Goal: Communication & Community: Ask a question

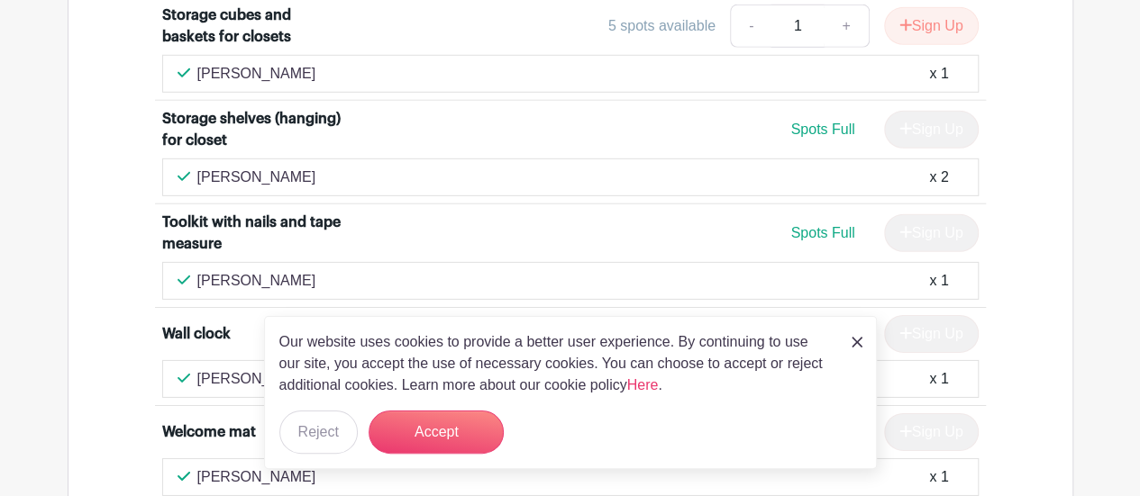
scroll to position [9686, 0]
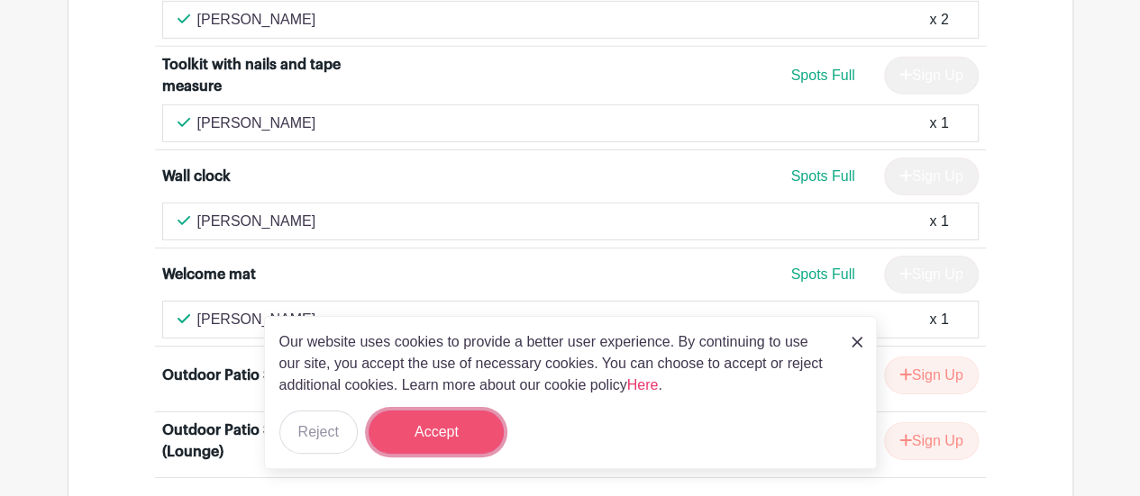
click at [413, 424] on button "Accept" at bounding box center [436, 432] width 135 height 43
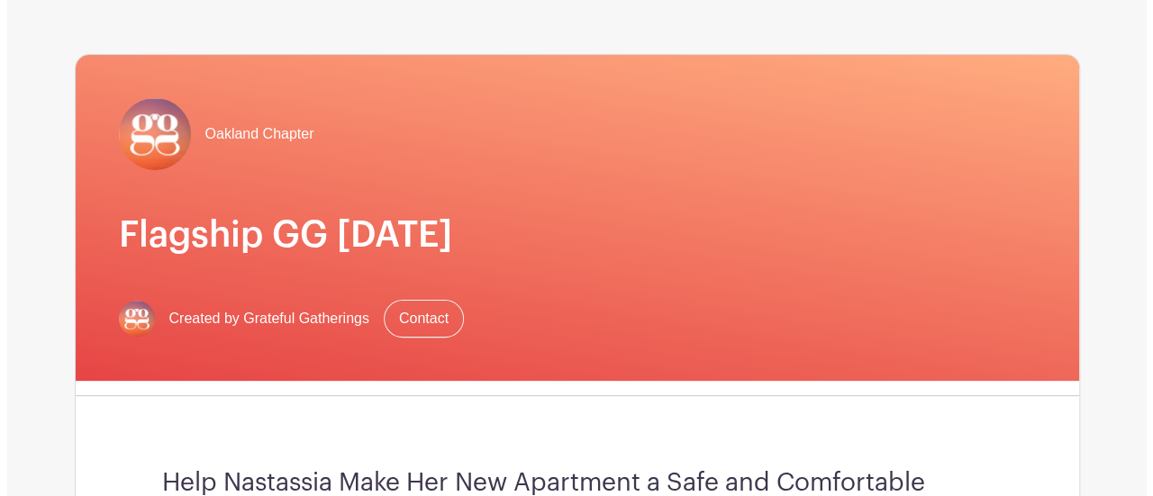
scroll to position [90, 0]
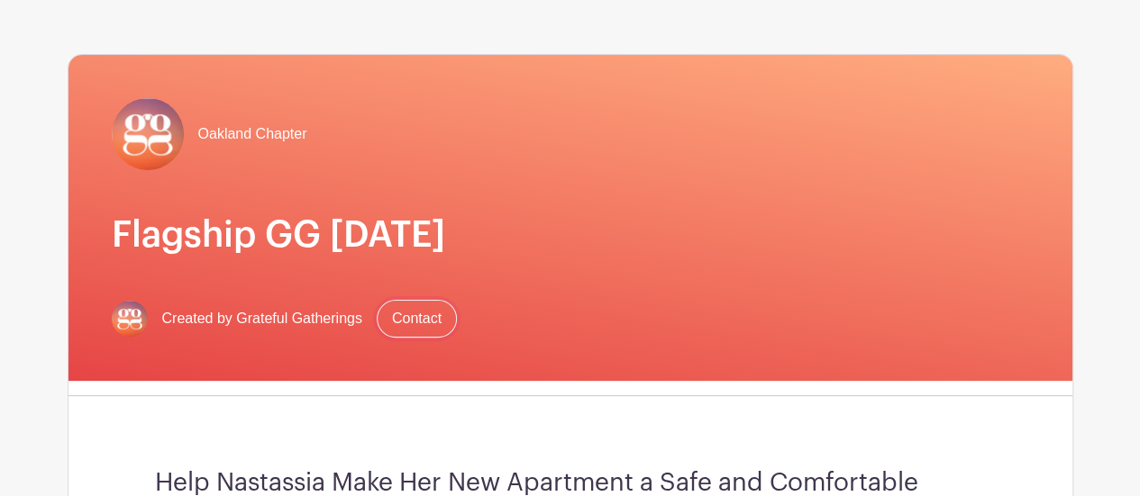
click at [422, 316] on link "Contact" at bounding box center [417, 319] width 80 height 38
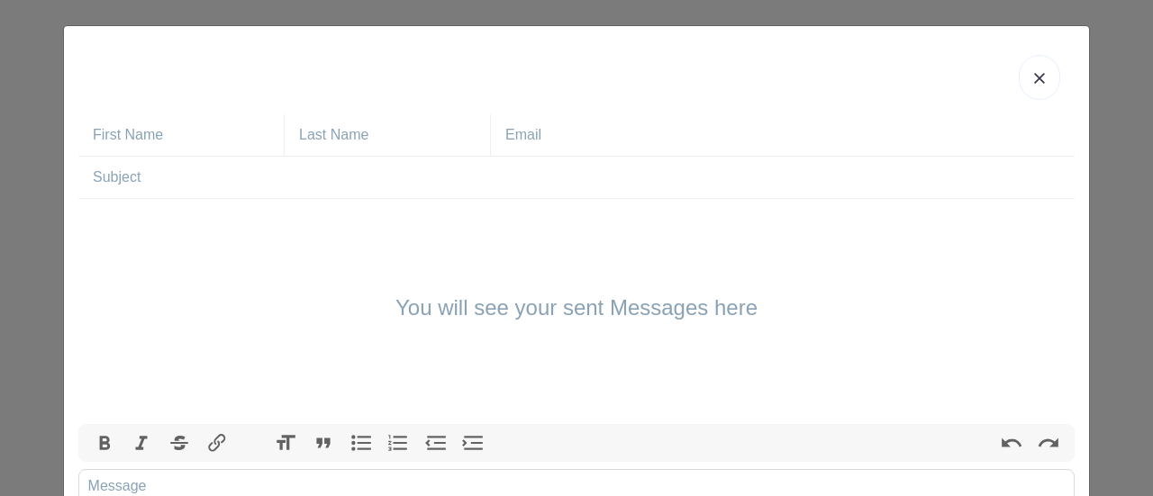
click at [235, 154] on input "text" at bounding box center [188, 134] width 191 height 41
type input "[PERSON_NAME]"
type input "[EMAIL_ADDRESS][DOMAIN_NAME]"
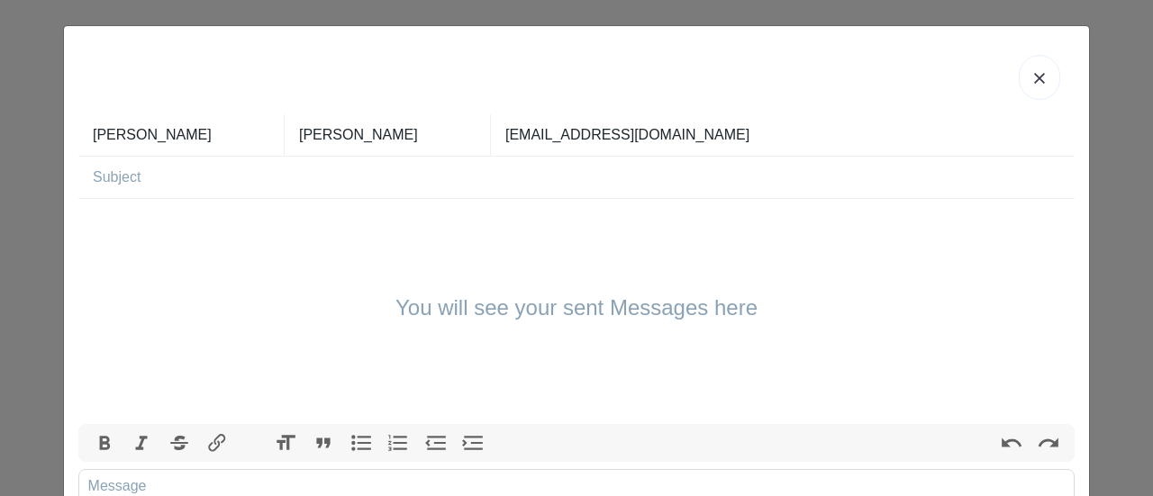
drag, startPoint x: 187, startPoint y: 194, endPoint x: 190, endPoint y: 224, distance: 30.8
click at [190, 224] on form "[PERSON_NAME] [EMAIL_ADDRESS][DOMAIN_NAME] You will see your sent Messages here…" at bounding box center [576, 356] width 997 height 485
type input "drop off of donations"
click at [87, 200] on div "You will see your sent Messages here" at bounding box center [576, 311] width 997 height 225
click at [85, 214] on div "You will see your sent Messages here" at bounding box center [576, 311] width 997 height 225
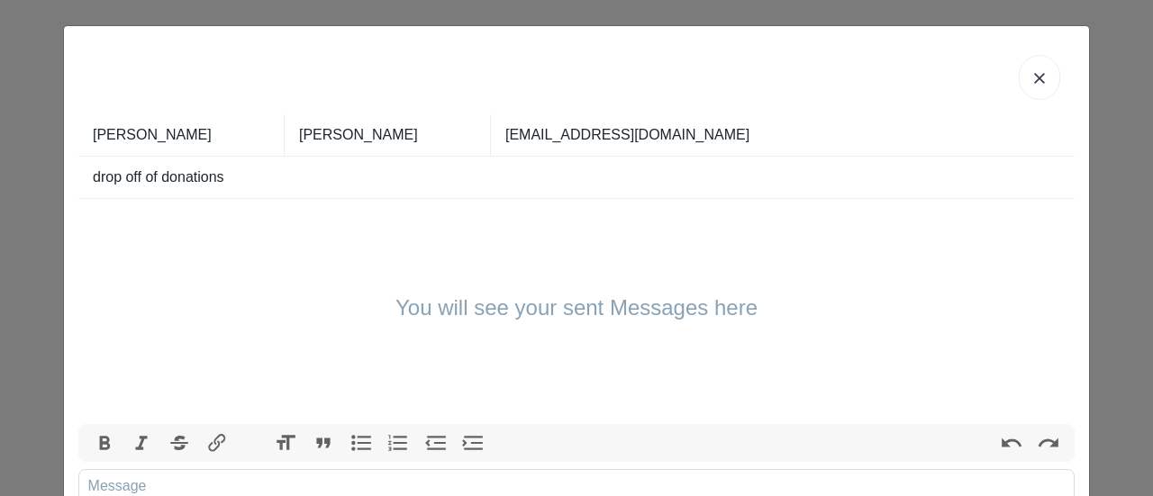
click at [96, 216] on div "You will see your sent Messages here" at bounding box center [576, 311] width 997 height 225
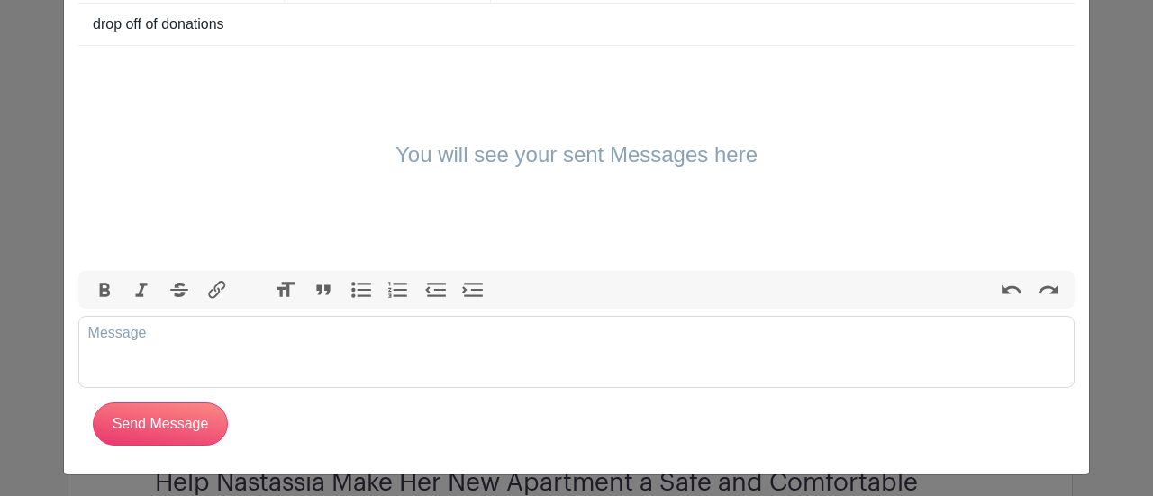
scroll to position [154, 0]
click at [140, 345] on trix-editor at bounding box center [576, 351] width 997 height 72
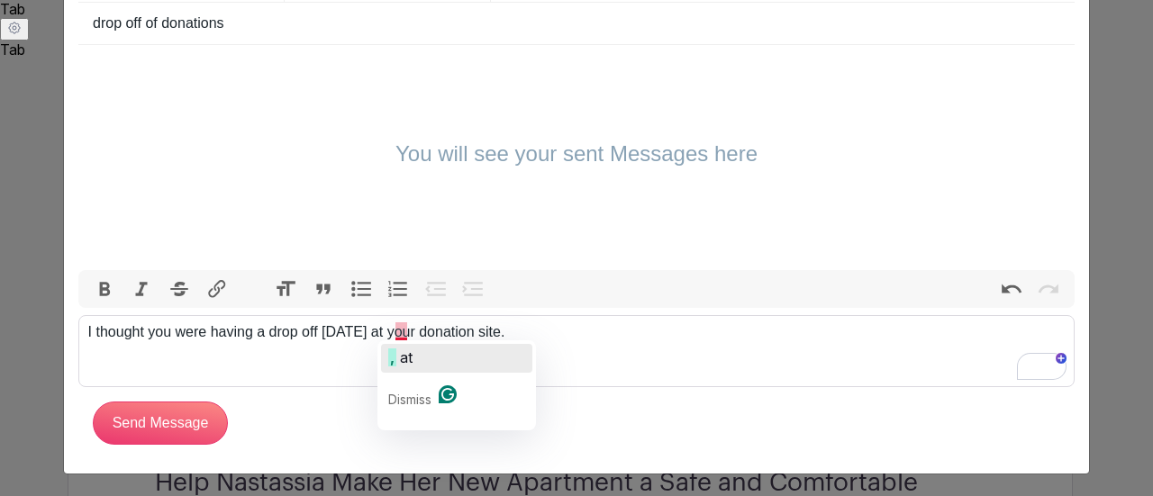
click at [442, 363] on button ", at" at bounding box center [456, 358] width 151 height 29
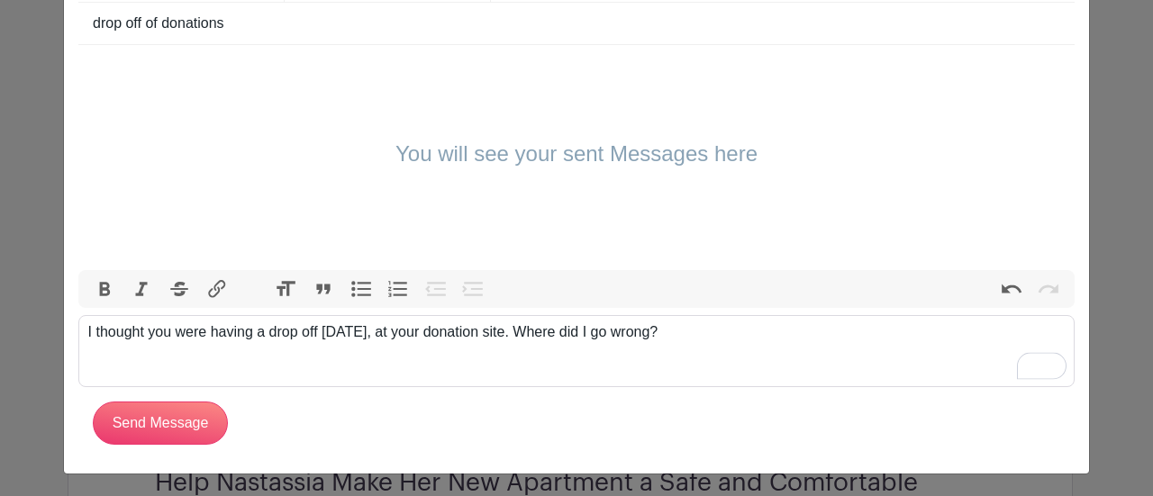
type trix-editor "<div>I thought you were having a drop off [DATE], at your donation site. Where …"
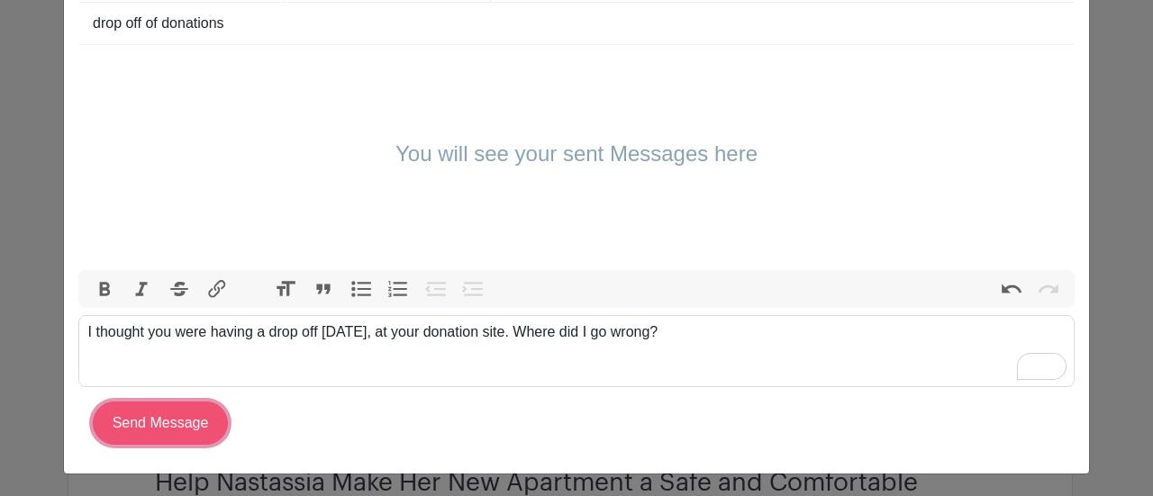
click at [178, 405] on input "Send Message" at bounding box center [160, 423] width 135 height 43
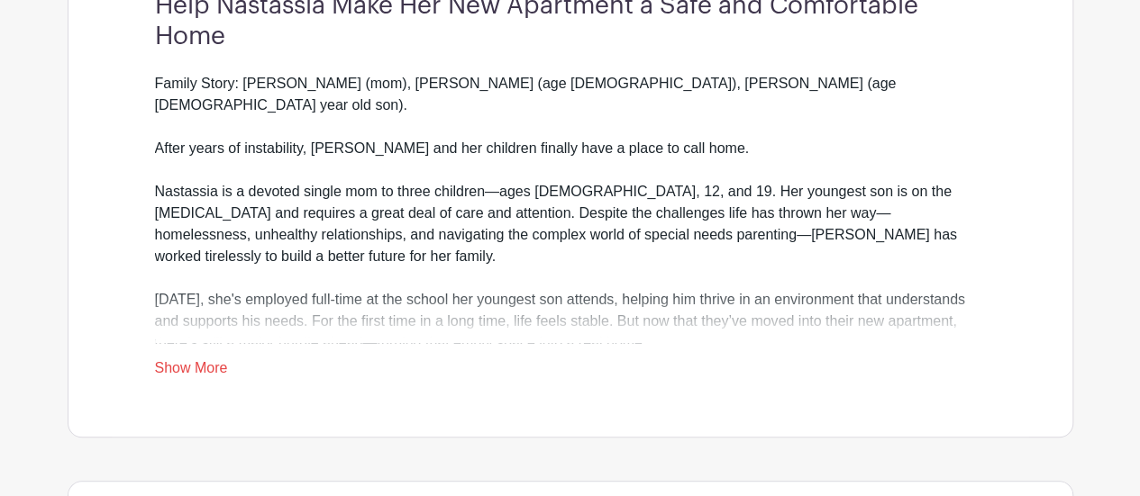
scroll to position [721, 0]
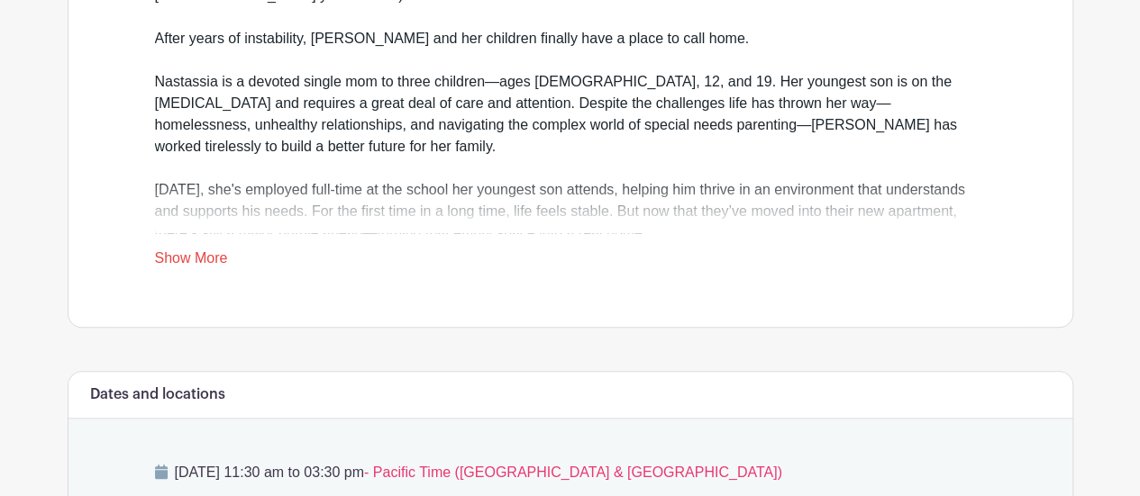
click at [202, 246] on div "Family Story: Nastassia (mom), Akari (age 12), Kyrie (age 4), and (19 year old …" at bounding box center [570, 116] width 831 height 306
click at [196, 255] on link "Show More" at bounding box center [191, 261] width 73 height 23
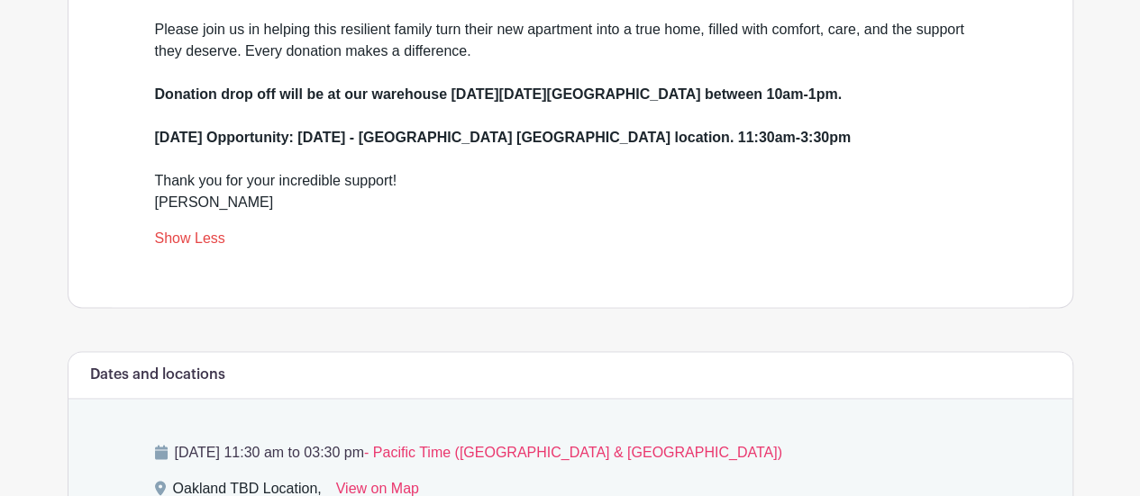
scroll to position [1261, 0]
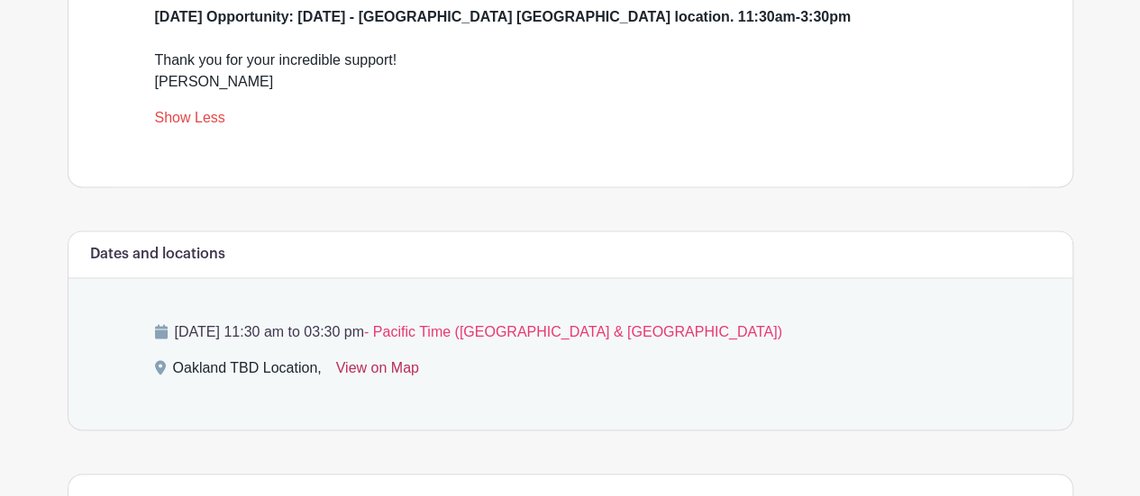
click at [346, 360] on link "View on Map" at bounding box center [377, 372] width 83 height 29
